Goal: Book appointment/travel/reservation

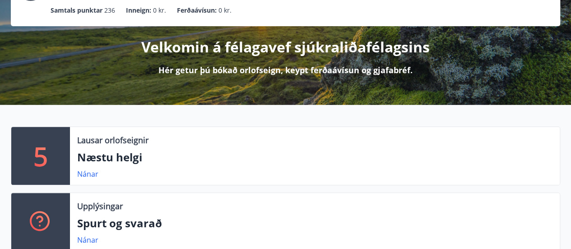
scroll to position [90, 0]
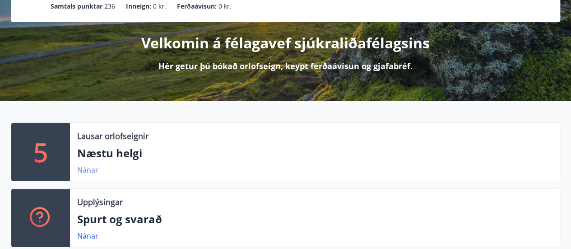
click at [88, 169] on link "Nánar" at bounding box center [87, 170] width 21 height 10
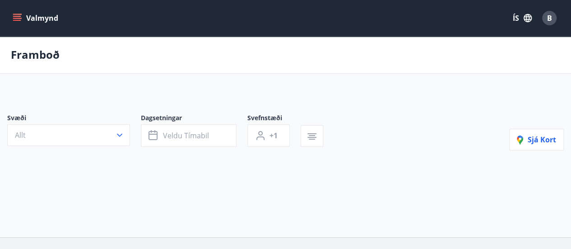
type input "*"
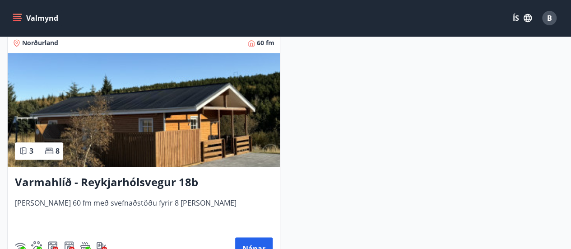
scroll to position [723, 0]
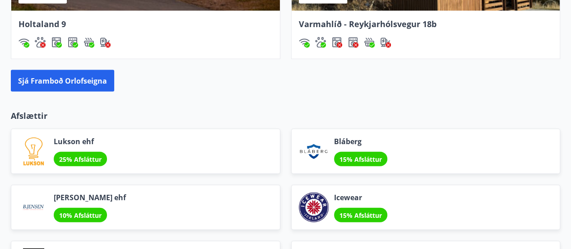
scroll to position [948, 0]
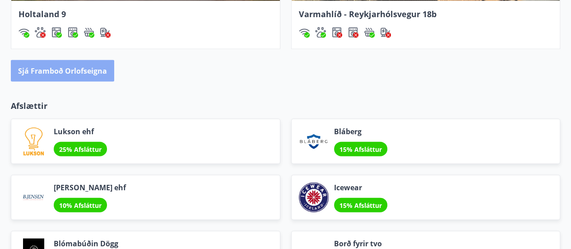
click at [79, 67] on button "Sjá framboð orlofseigna" at bounding box center [62, 71] width 103 height 22
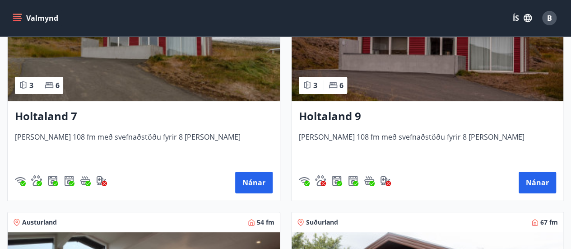
scroll to position [1715, 0]
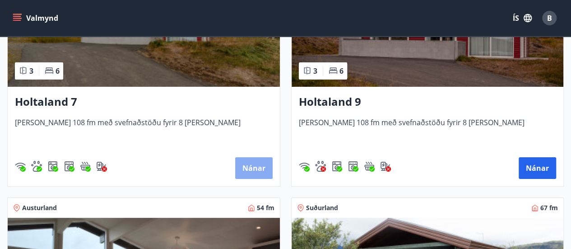
click at [256, 166] on button "Nánar" at bounding box center [253, 168] width 37 height 22
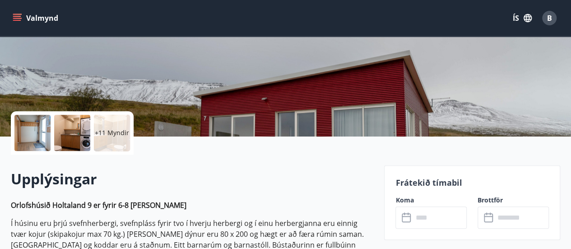
scroll to position [135, 0]
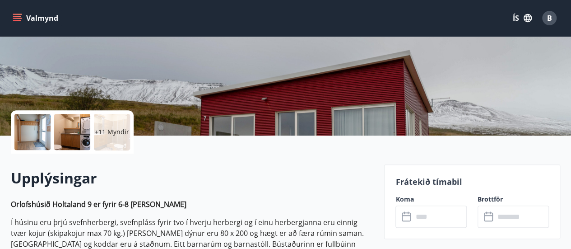
click at [425, 215] on input "text" at bounding box center [439, 216] width 54 height 22
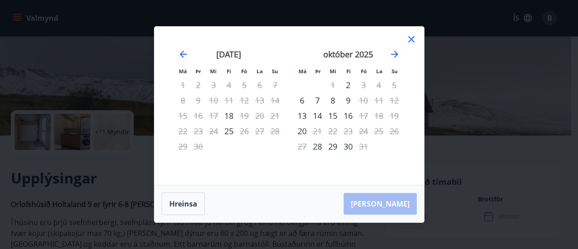
click at [383, 201] on div "Hreinsa Taka Frá" at bounding box center [288, 203] width 269 height 37
click at [413, 34] on icon at bounding box center [411, 39] width 11 height 11
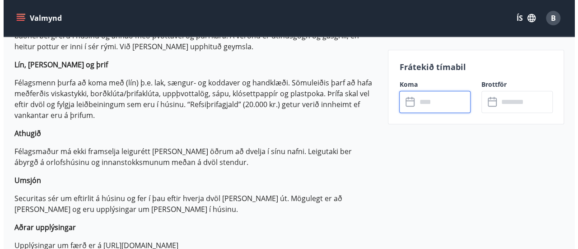
scroll to position [316, 0]
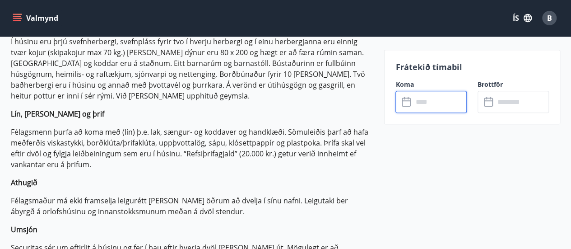
click at [426, 96] on input "text" at bounding box center [439, 102] width 54 height 22
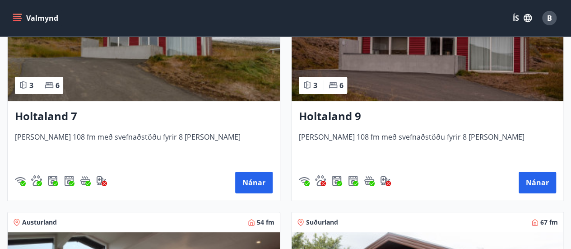
scroll to position [1715, 0]
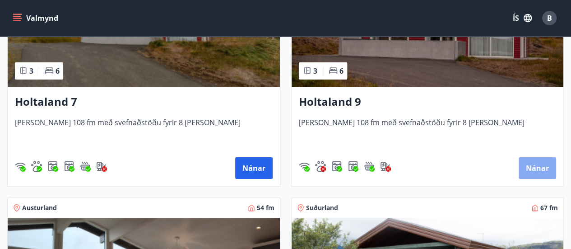
click at [537, 166] on button "Nánar" at bounding box center [536, 168] width 37 height 22
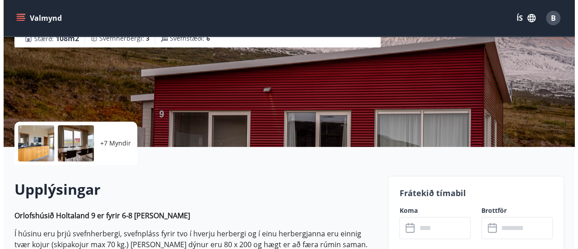
scroll to position [135, 0]
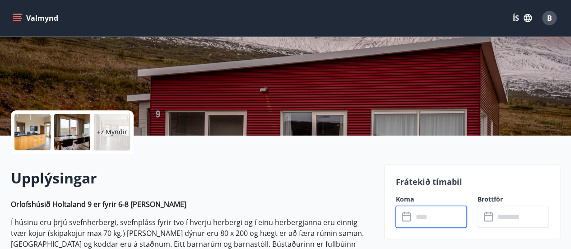
click at [441, 213] on input "text" at bounding box center [439, 216] width 54 height 22
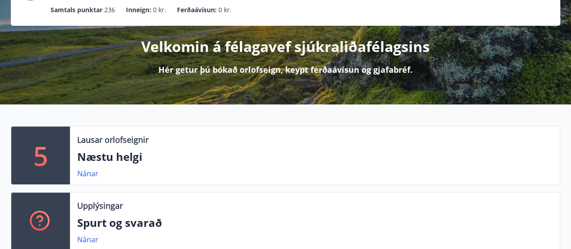
scroll to position [135, 0]
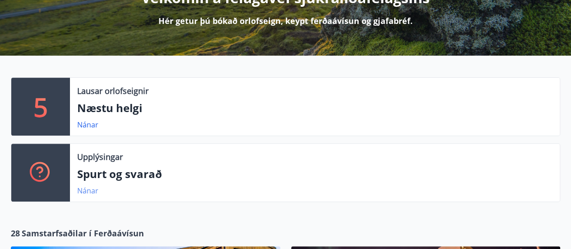
click at [89, 191] on link "Nánar" at bounding box center [87, 190] width 21 height 10
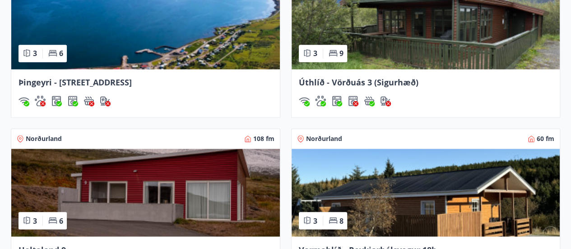
scroll to position [857, 0]
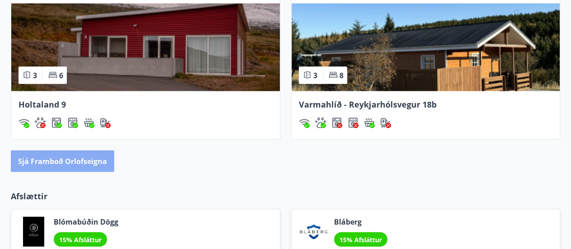
click at [97, 153] on button "Sjá framboð orlofseigna" at bounding box center [62, 161] width 103 height 22
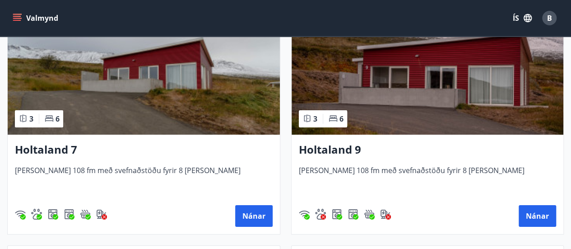
scroll to position [1670, 0]
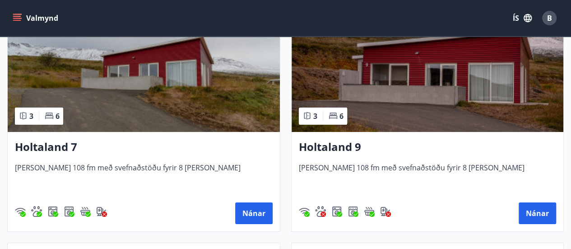
click at [204, 67] on img at bounding box center [144, 75] width 272 height 114
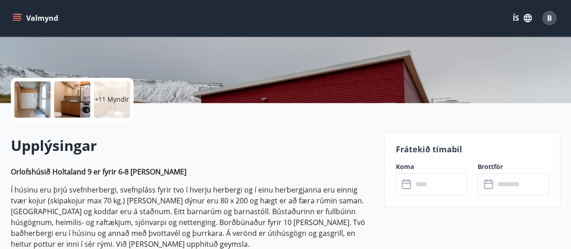
scroll to position [181, 0]
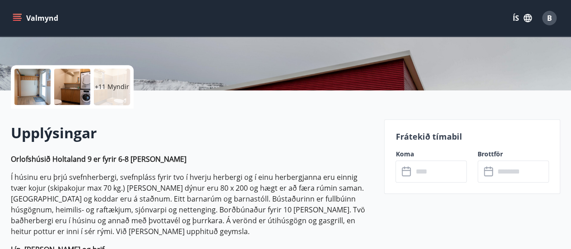
click at [429, 164] on input "text" at bounding box center [439, 171] width 54 height 22
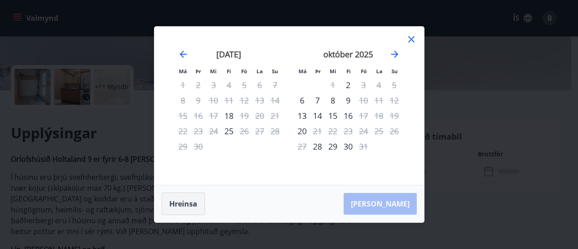
click at [180, 200] on button "Hreinsa" at bounding box center [183, 203] width 43 height 23
click at [397, 199] on div "Hreinsa Taka Frá" at bounding box center [288, 203] width 269 height 37
click at [407, 37] on icon at bounding box center [411, 39] width 11 height 11
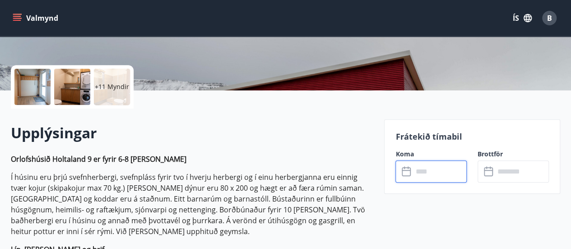
scroll to position [0, 0]
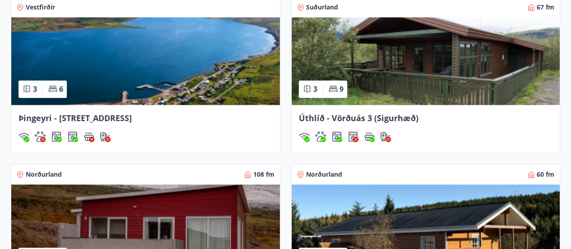
scroll to position [496, 0]
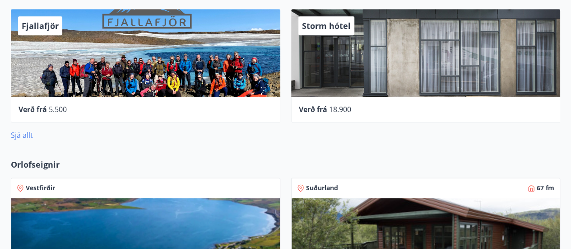
click at [24, 132] on link "Sjá allt" at bounding box center [22, 135] width 22 height 10
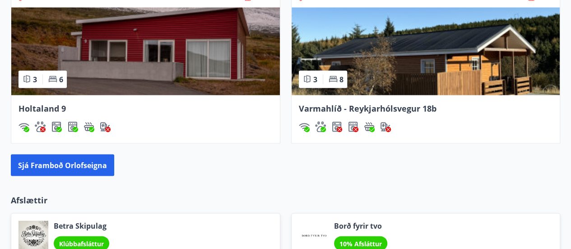
scroll to position [857, 0]
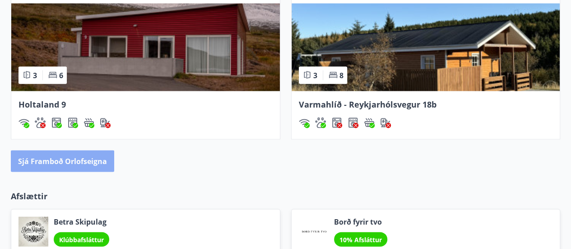
click at [105, 155] on button "Sjá framboð orlofseigna" at bounding box center [62, 161] width 103 height 22
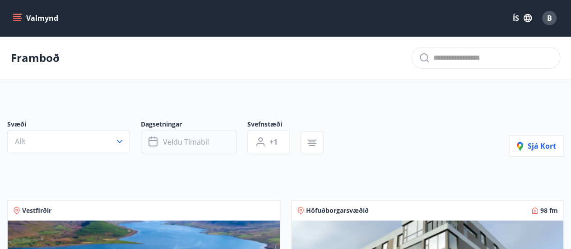
click at [210, 140] on button "Veldu tímabil" at bounding box center [189, 141] width 96 height 23
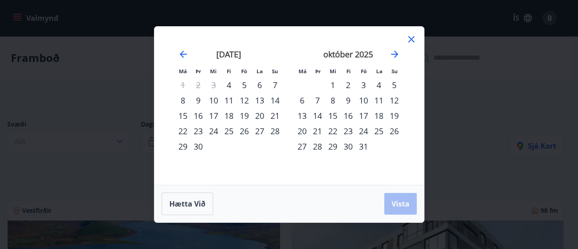
click at [303, 96] on div "6" at bounding box center [301, 100] width 15 height 15
click at [350, 101] on div "9" at bounding box center [347, 100] width 15 height 15
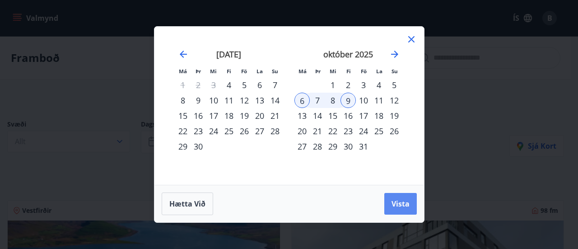
click at [397, 198] on button "Vista" at bounding box center [400, 204] width 32 height 22
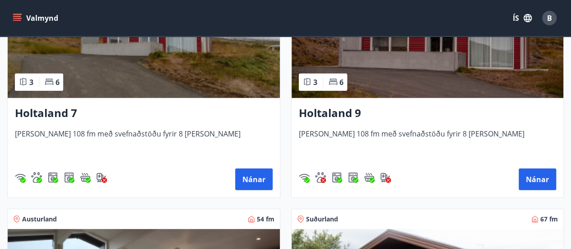
scroll to position [1218, 0]
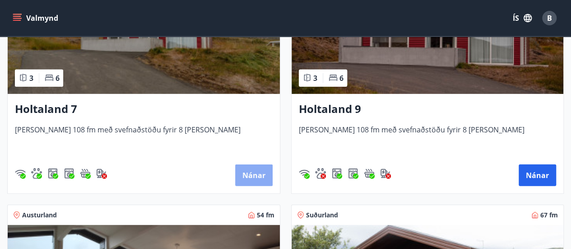
click at [255, 171] on button "Nánar" at bounding box center [253, 175] width 37 height 22
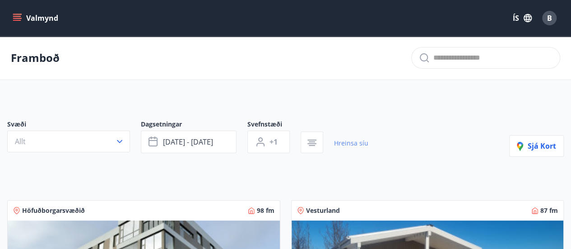
click at [347, 142] on link "Hreinsa síu" at bounding box center [351, 143] width 34 height 20
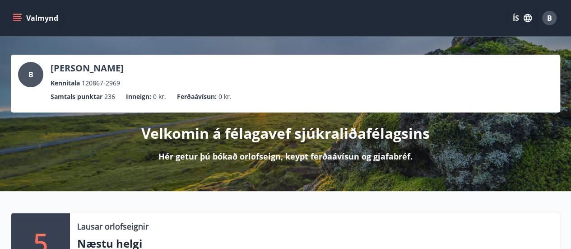
click at [264, 146] on div "Velkomin á félagavef sjúkraliðafélagsins Hér getur þú bókað orlofseign, keypt f…" at bounding box center [285, 137] width 549 height 50
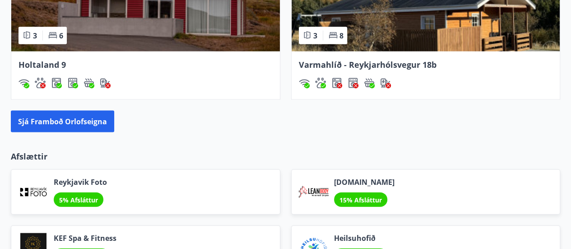
scroll to position [903, 0]
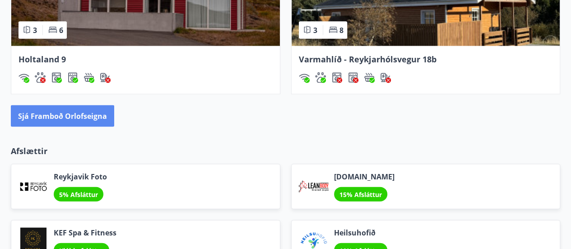
click at [96, 111] on button "Sjá framboð orlofseigna" at bounding box center [62, 116] width 103 height 22
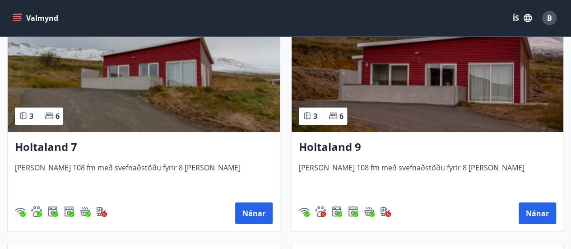
scroll to position [1715, 0]
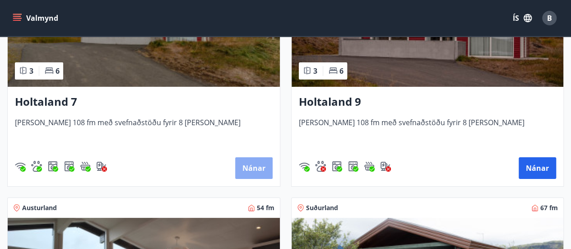
click at [267, 162] on button "Nánar" at bounding box center [253, 168] width 37 height 22
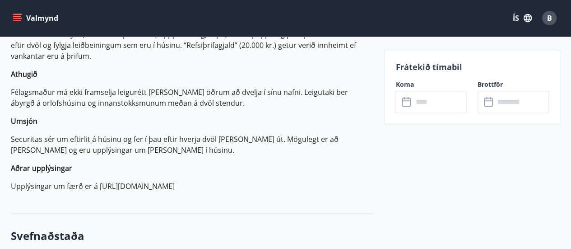
scroll to position [451, 0]
